Goal: Transaction & Acquisition: Purchase product/service

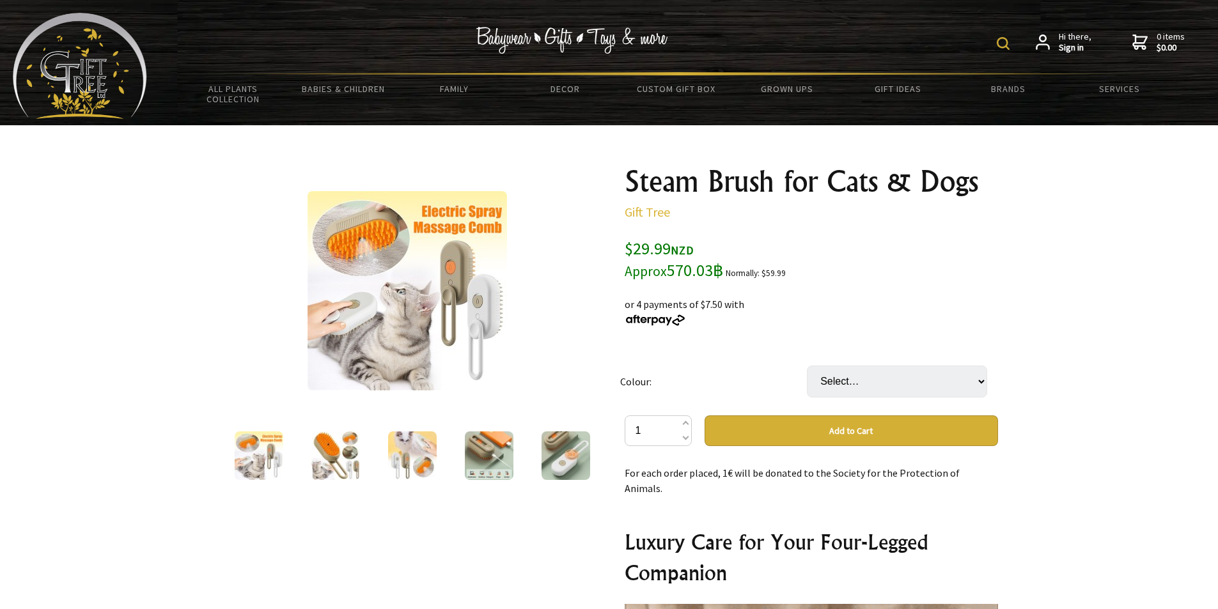
click at [313, 455] on img at bounding box center [335, 456] width 49 height 49
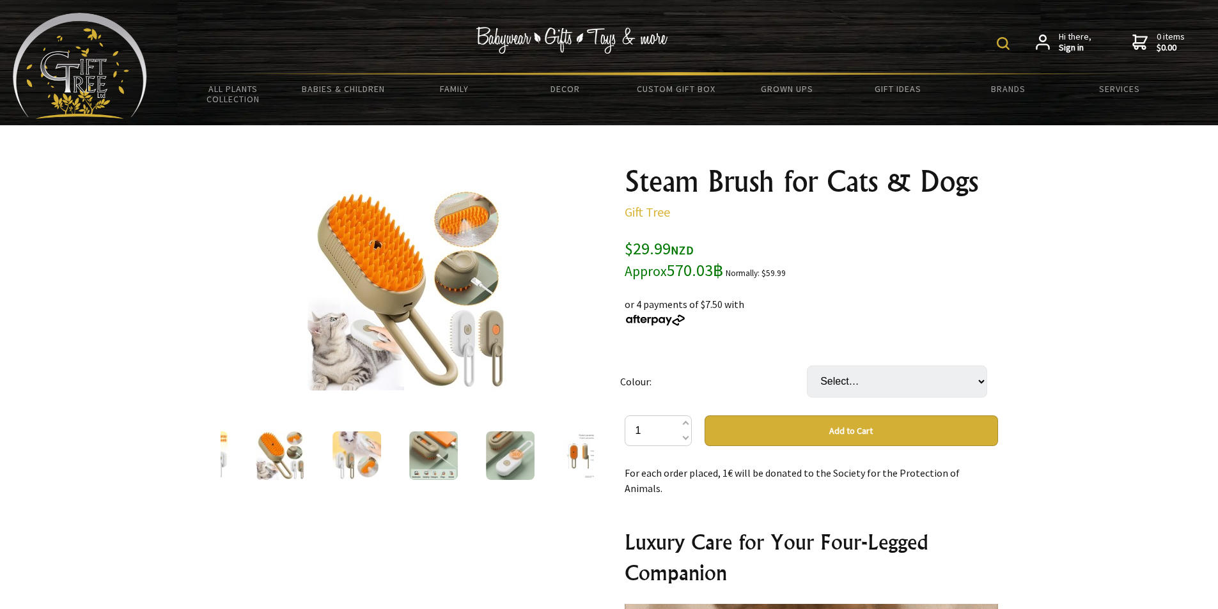
click at [366, 447] on img at bounding box center [357, 456] width 49 height 49
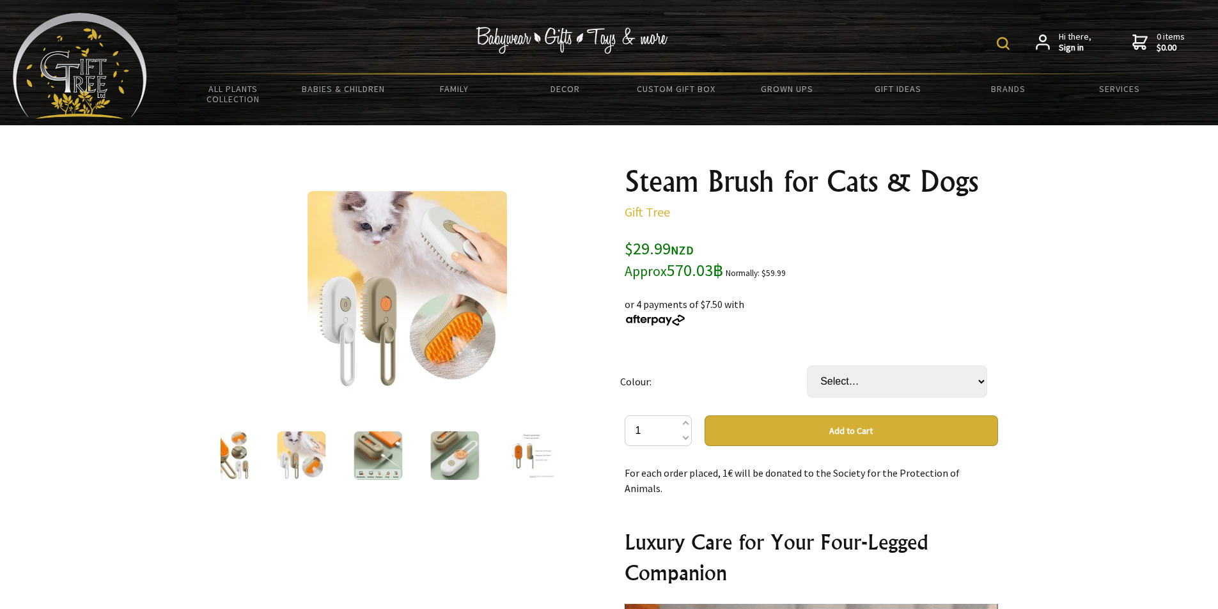
click at [377, 447] on img at bounding box center [378, 456] width 49 height 49
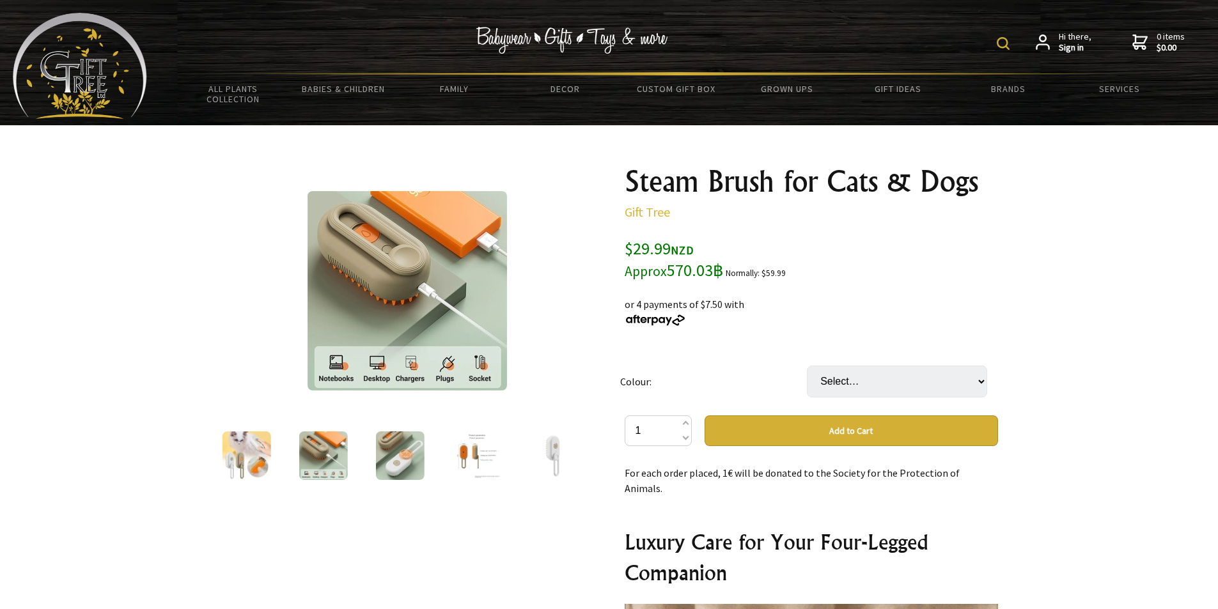
click at [409, 458] on img at bounding box center [399, 456] width 49 height 49
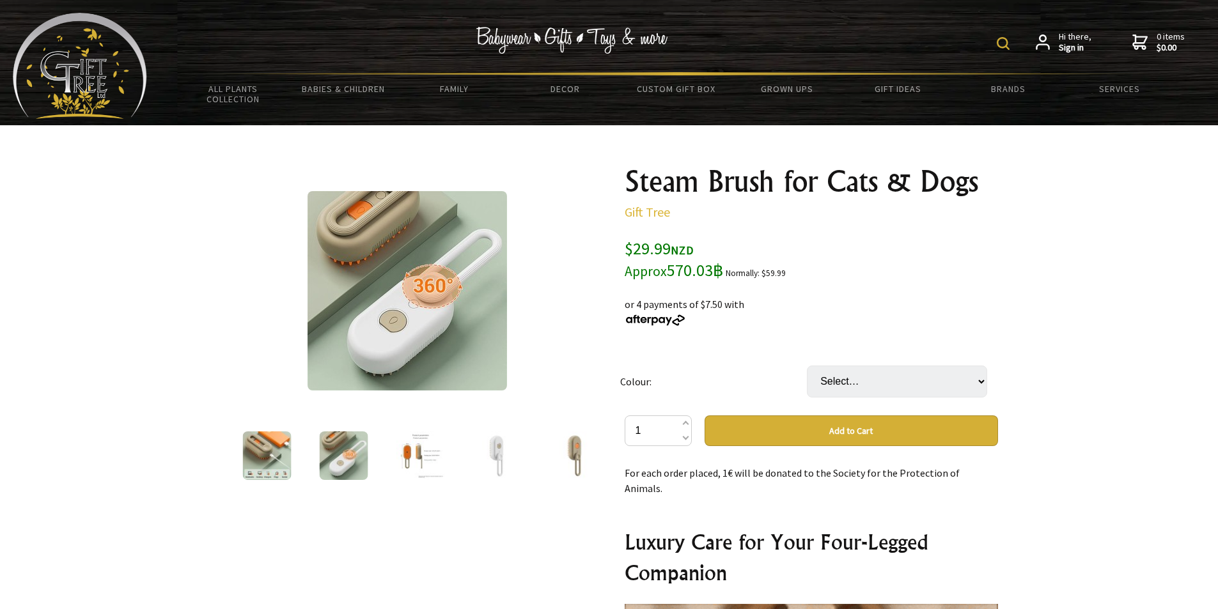
click at [430, 460] on img at bounding box center [420, 456] width 49 height 49
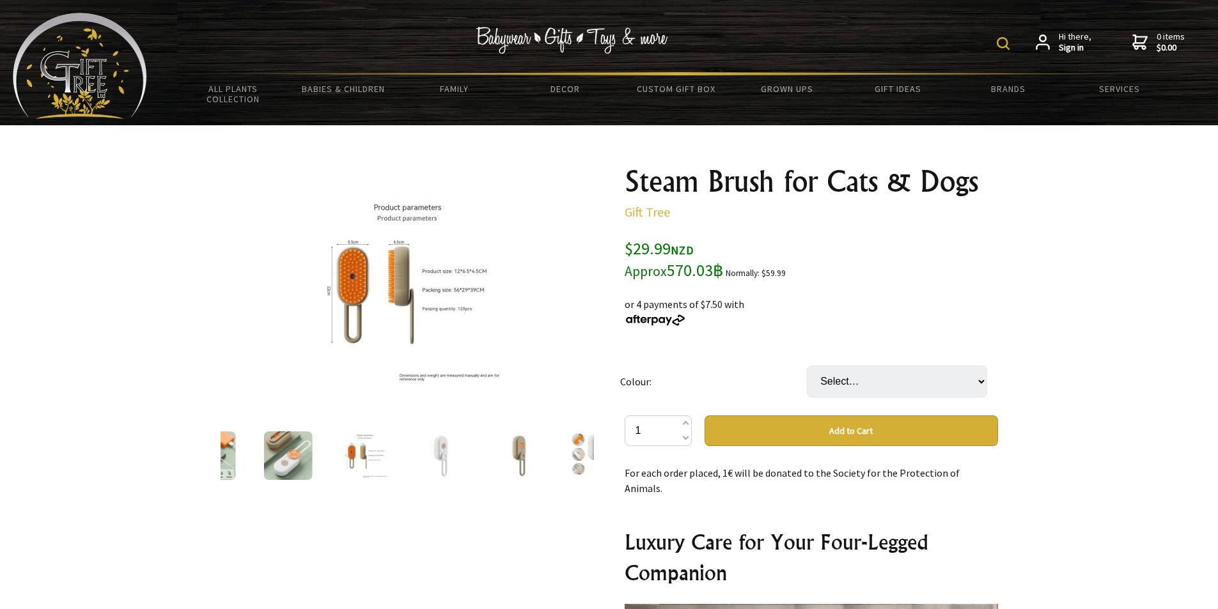
click at [440, 460] on img at bounding box center [441, 456] width 49 height 49
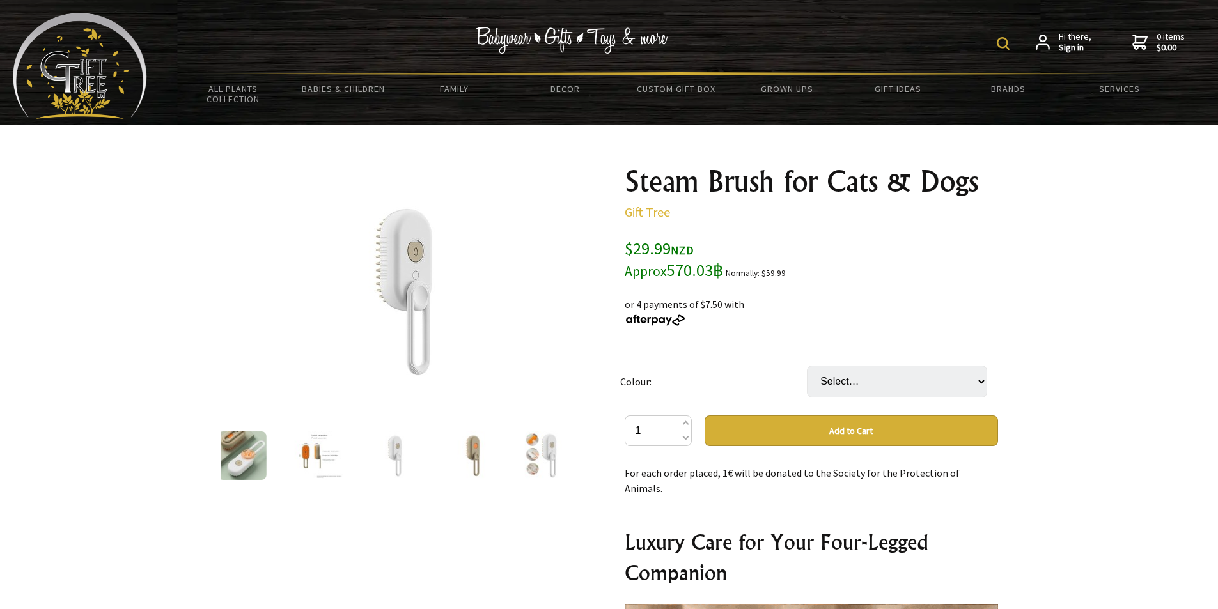
click at [468, 456] on img at bounding box center [472, 456] width 49 height 49
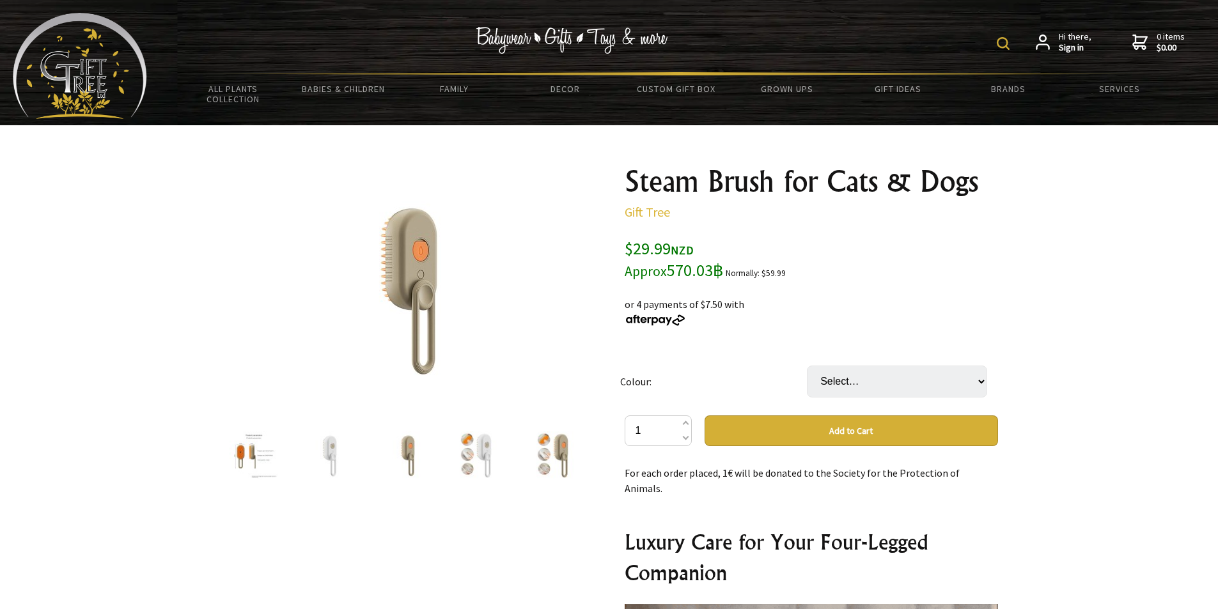
click at [492, 460] on img at bounding box center [484, 456] width 49 height 49
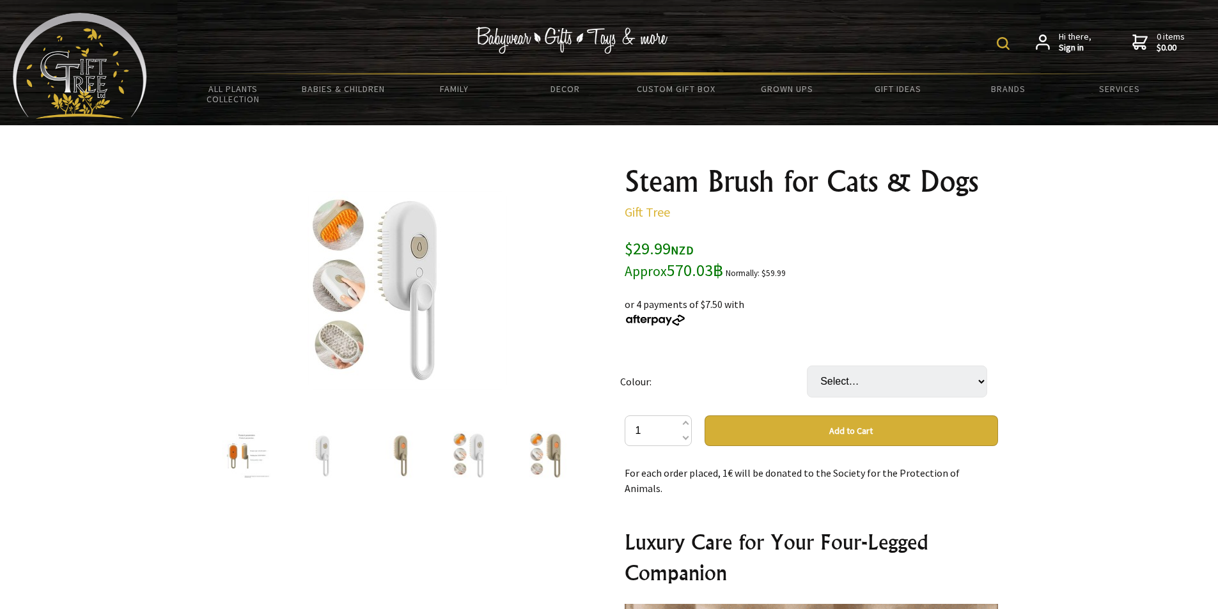
click at [529, 460] on img at bounding box center [553, 456] width 49 height 49
